Goal: Task Accomplishment & Management: Use online tool/utility

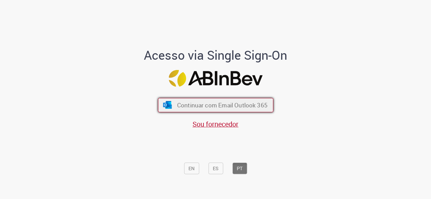
click at [231, 102] on span "Continuar com Email Outlook 365" at bounding box center [222, 105] width 90 height 8
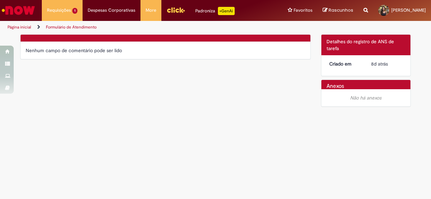
drag, startPoint x: 191, startPoint y: 109, endPoint x: 224, endPoint y: 106, distance: 33.4
click at [192, 109] on div "Verificar Código de Barras Nenhum campo de comentário pode ser lido Detalhes do…" at bounding box center [215, 72] width 401 height 76
click at [332, 103] on div "Não há anexos" at bounding box center [365, 97] width 89 height 17
drag, startPoint x: 146, startPoint y: 55, endPoint x: 128, endPoint y: 55, distance: 17.5
click at [131, 55] on div "Nenhum campo de comentário pode ser lido" at bounding box center [166, 50] width 290 height 17
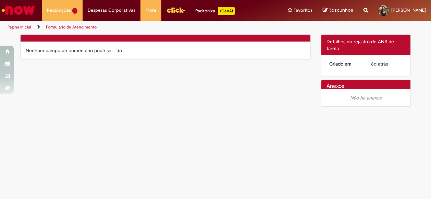
drag, startPoint x: 73, startPoint y: 55, endPoint x: 79, endPoint y: 52, distance: 7.2
click at [77, 53] on div "Nenhum campo de comentário pode ser lido" at bounding box center [166, 50] width 290 height 17
